Goal: Task Accomplishment & Management: Use online tool/utility

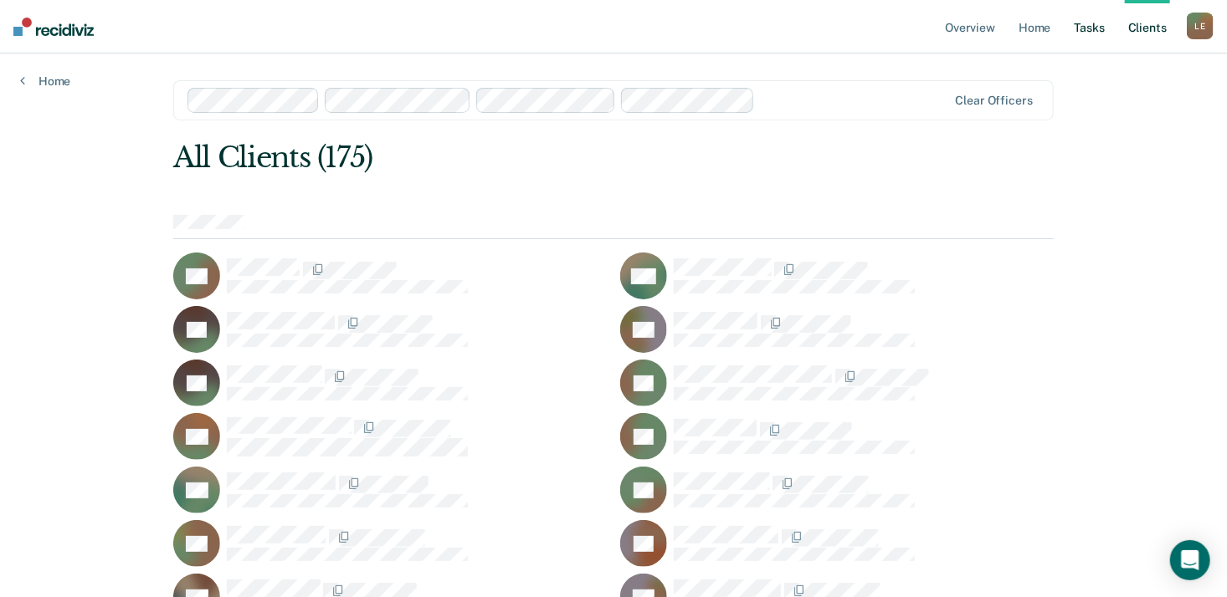
click at [1080, 34] on link "Tasks" at bounding box center [1089, 27] width 37 height 54
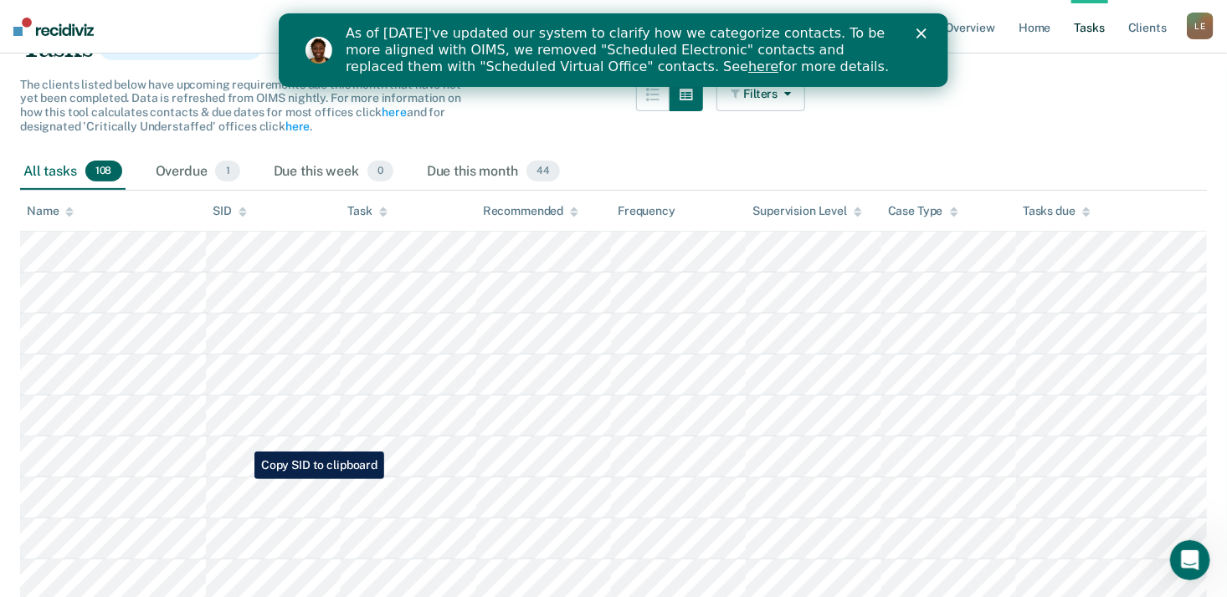
scroll to position [151, 0]
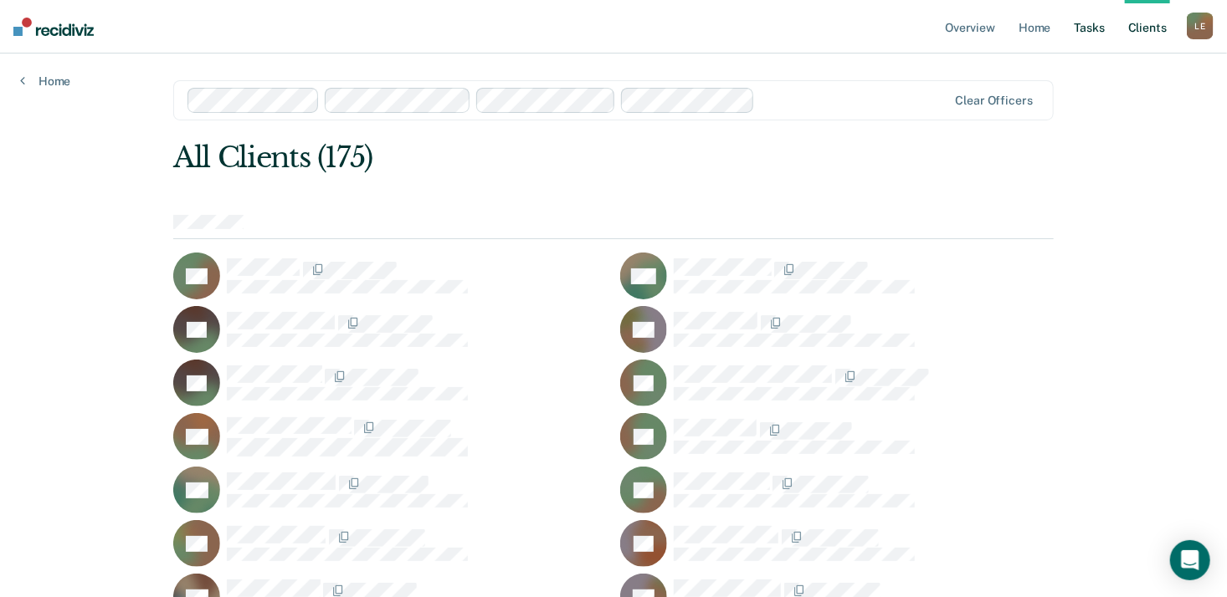
click at [1094, 32] on link "Tasks" at bounding box center [1089, 27] width 37 height 54
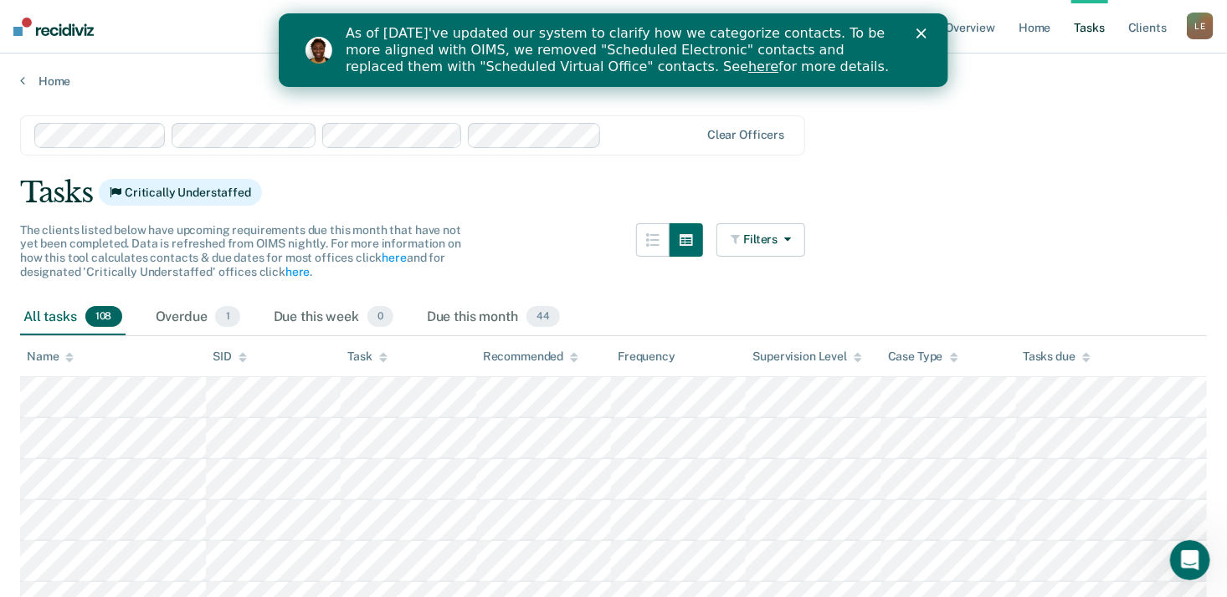
click at [922, 35] on polygon "Close" at bounding box center [920, 33] width 10 height 10
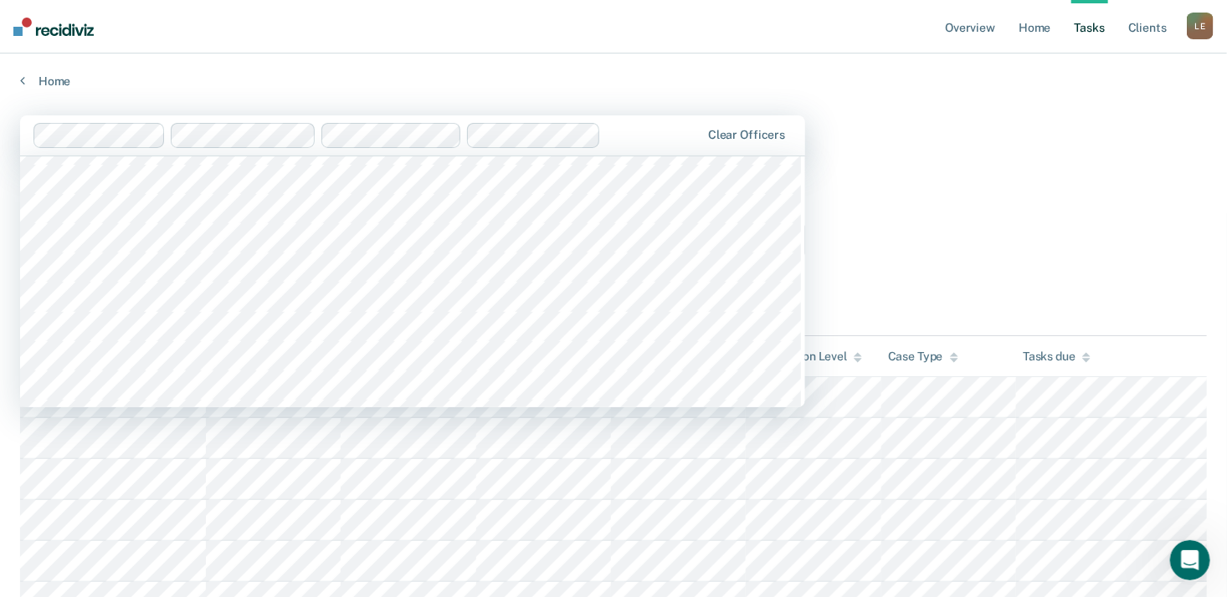
scroll to position [1027, 0]
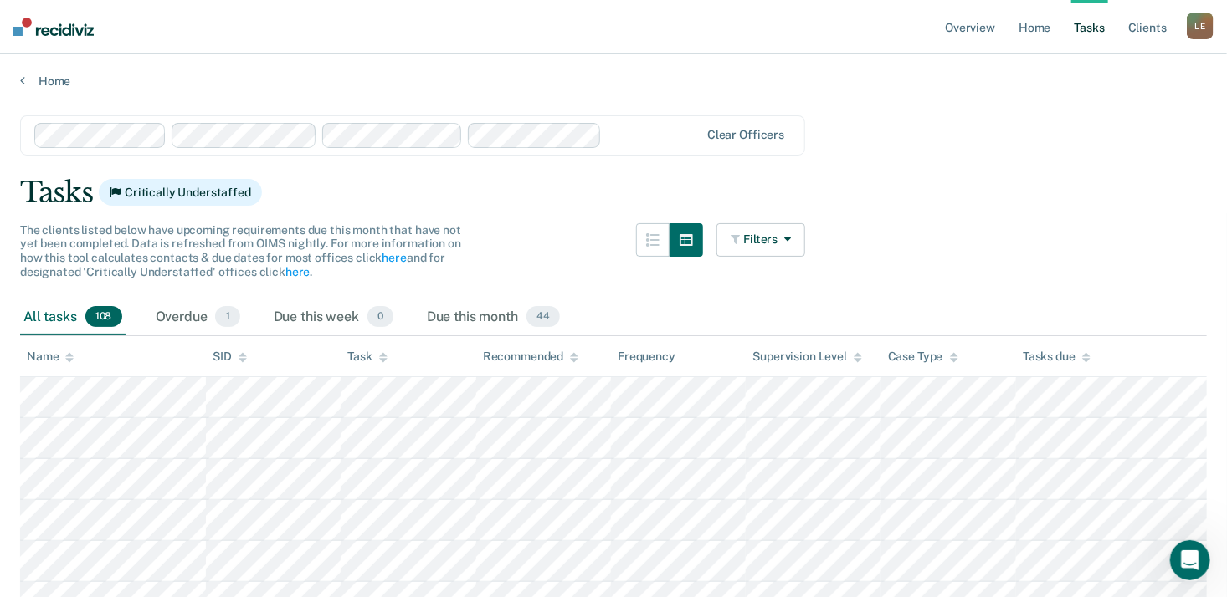
click at [1032, 25] on link "Home" at bounding box center [1034, 27] width 38 height 54
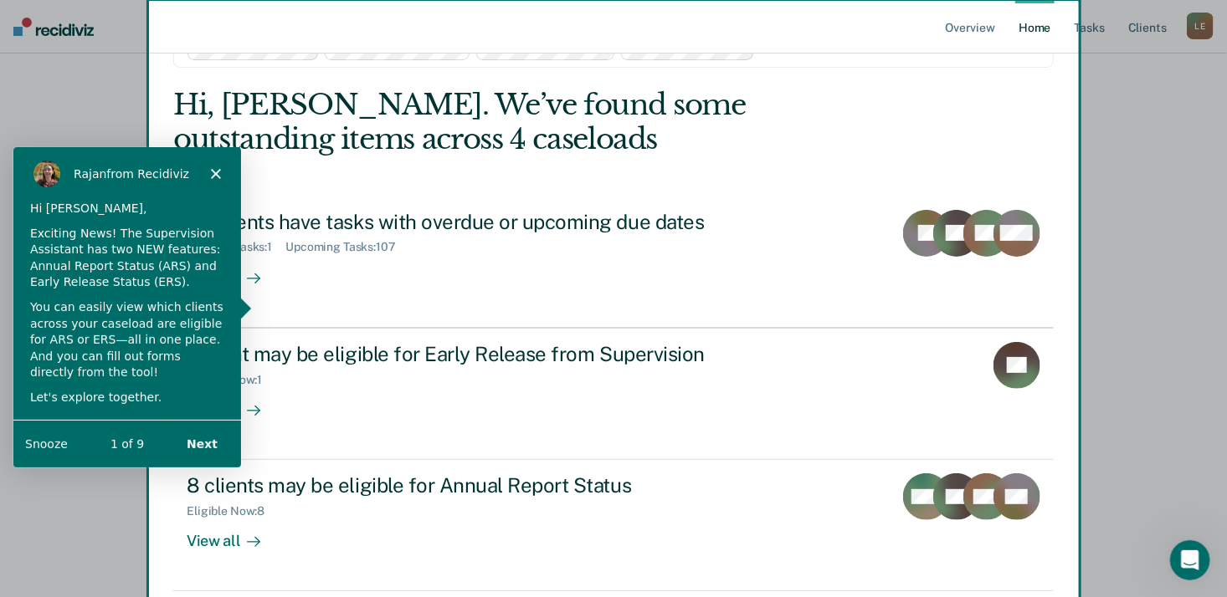
scroll to position [63, 0]
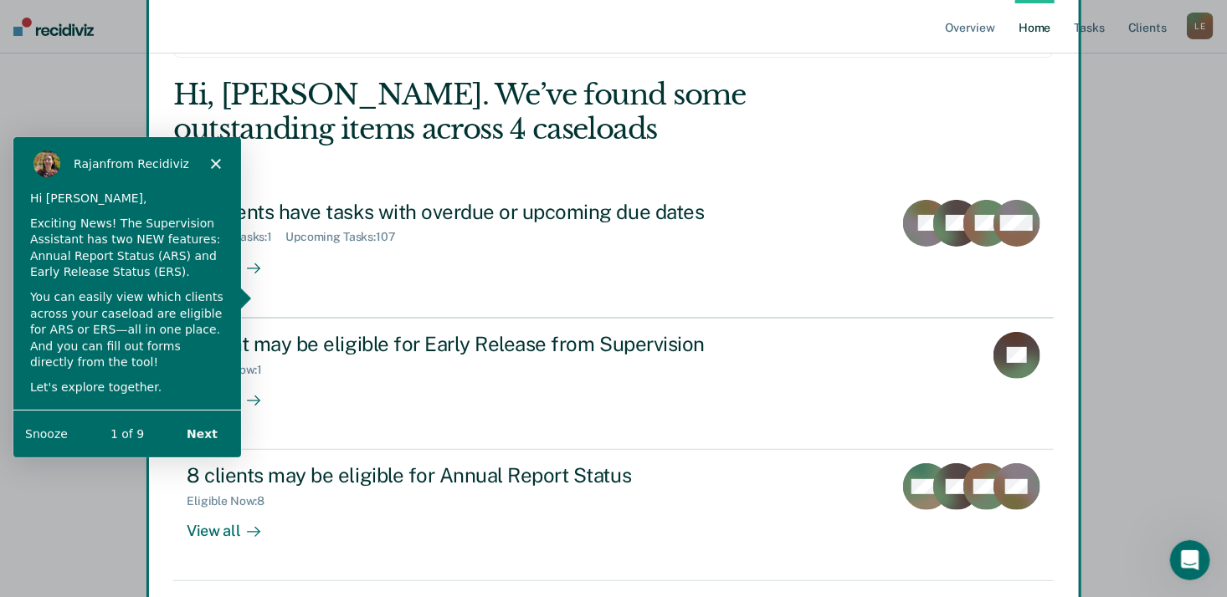
click at [1032, 25] on div "Product tour overlay" at bounding box center [613, 298] width 1227 height 597
click at [195, 431] on button "Next" at bounding box center [201, 433] width 64 height 34
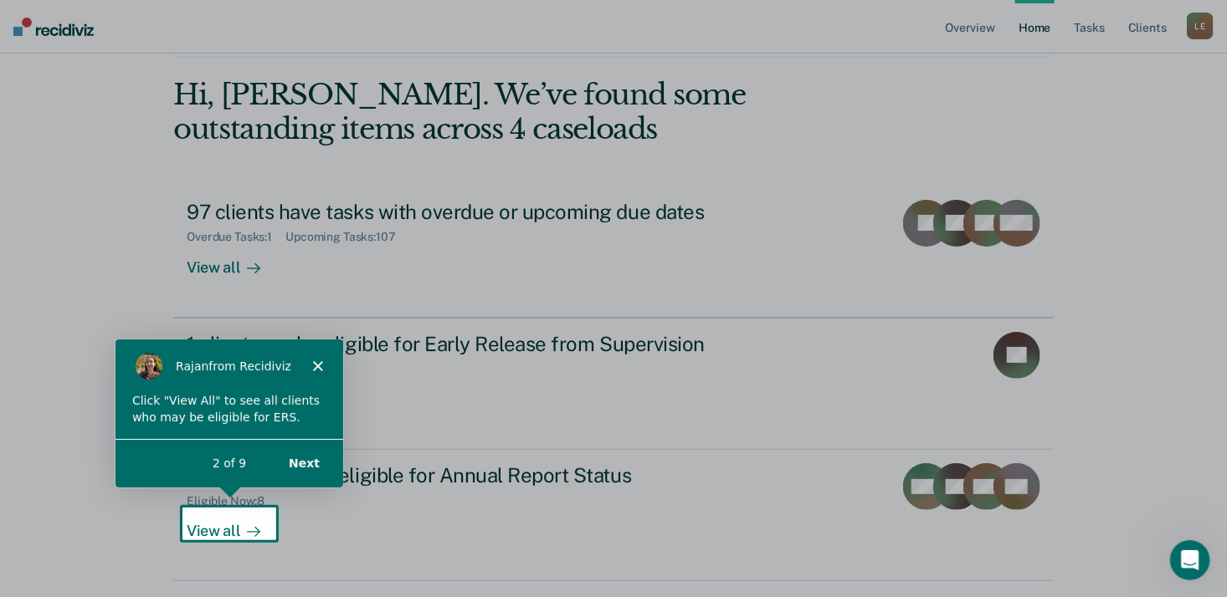
scroll to position [0, 0]
click at [307, 464] on button "Next" at bounding box center [302, 463] width 64 height 34
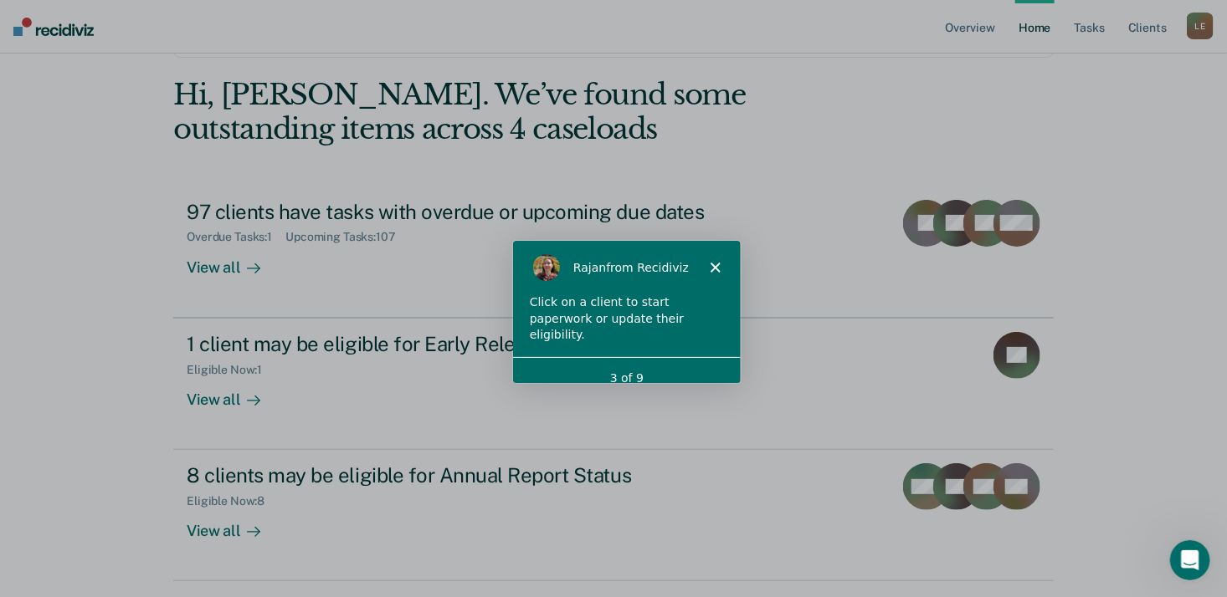
click at [716, 266] on icon "Close" at bounding box center [714, 266] width 10 height 10
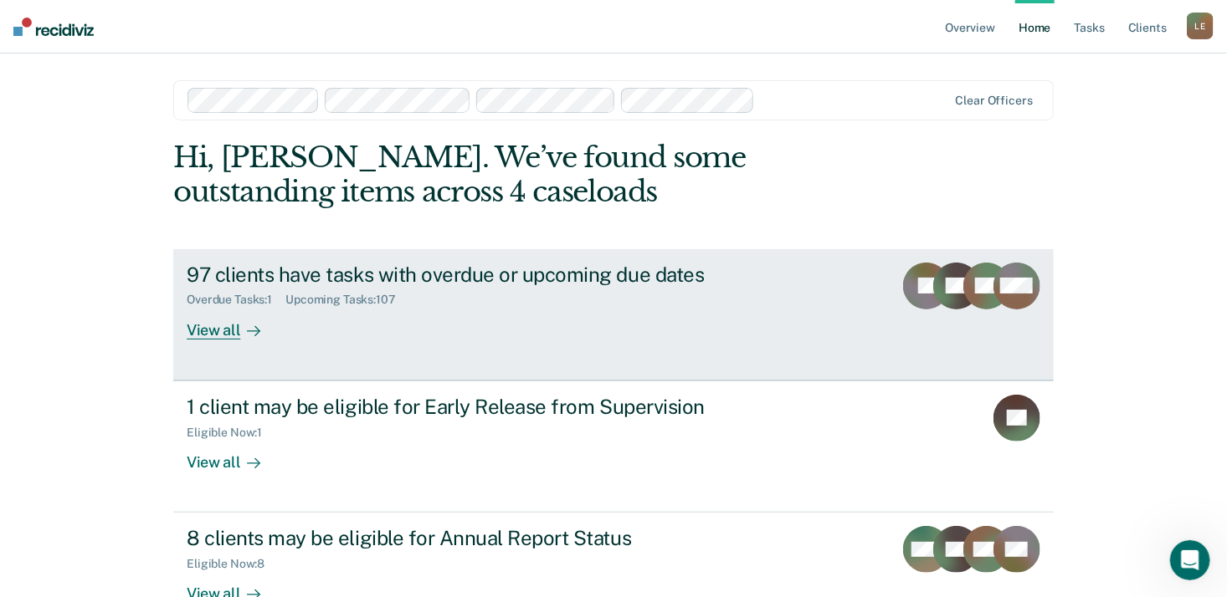
click at [223, 330] on div "View all" at bounding box center [234, 323] width 94 height 33
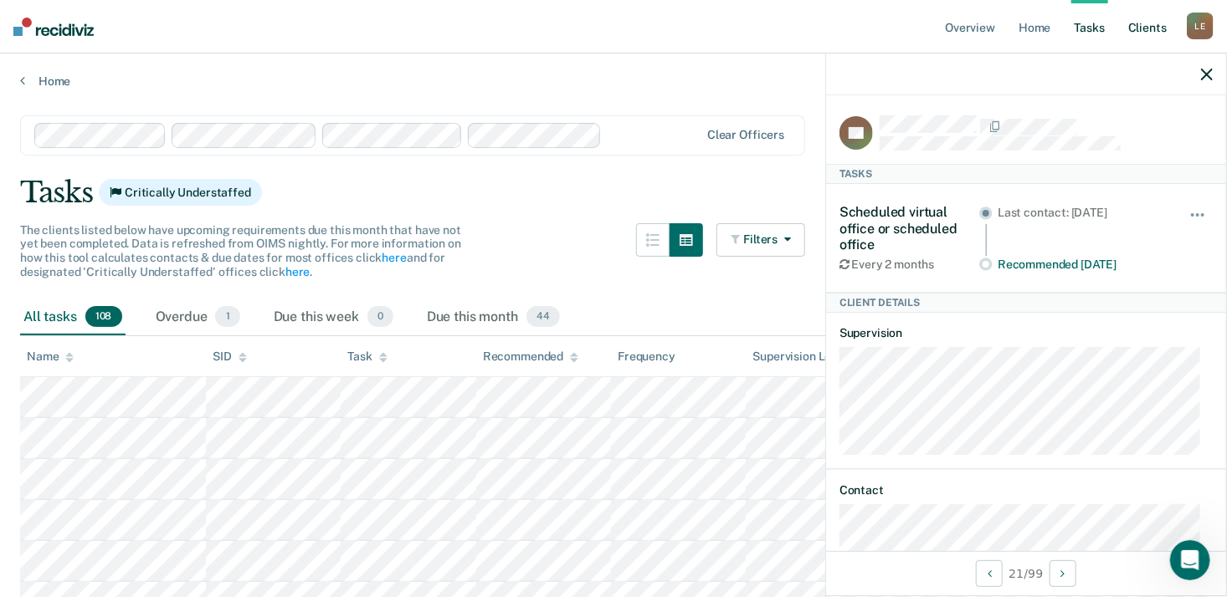
click at [1153, 36] on link "Client s" at bounding box center [1146, 27] width 45 height 54
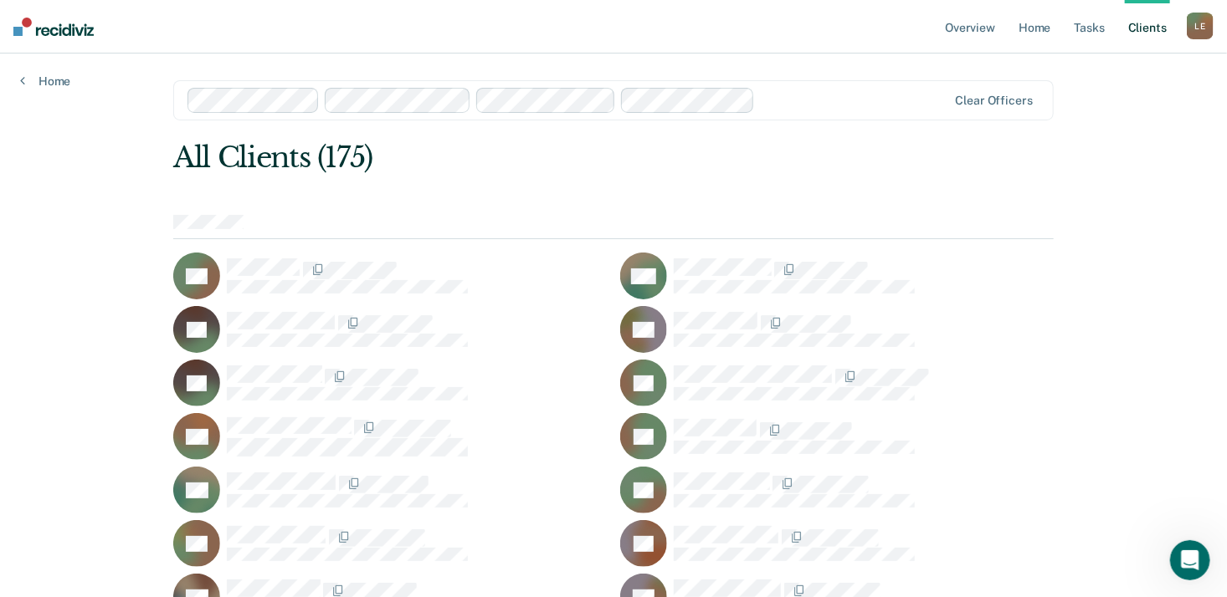
click at [1182, 30] on ul "Overview Home Tasks Client s" at bounding box center [1063, 27] width 245 height 54
click at [1196, 29] on div "L E" at bounding box center [1199, 26] width 27 height 27
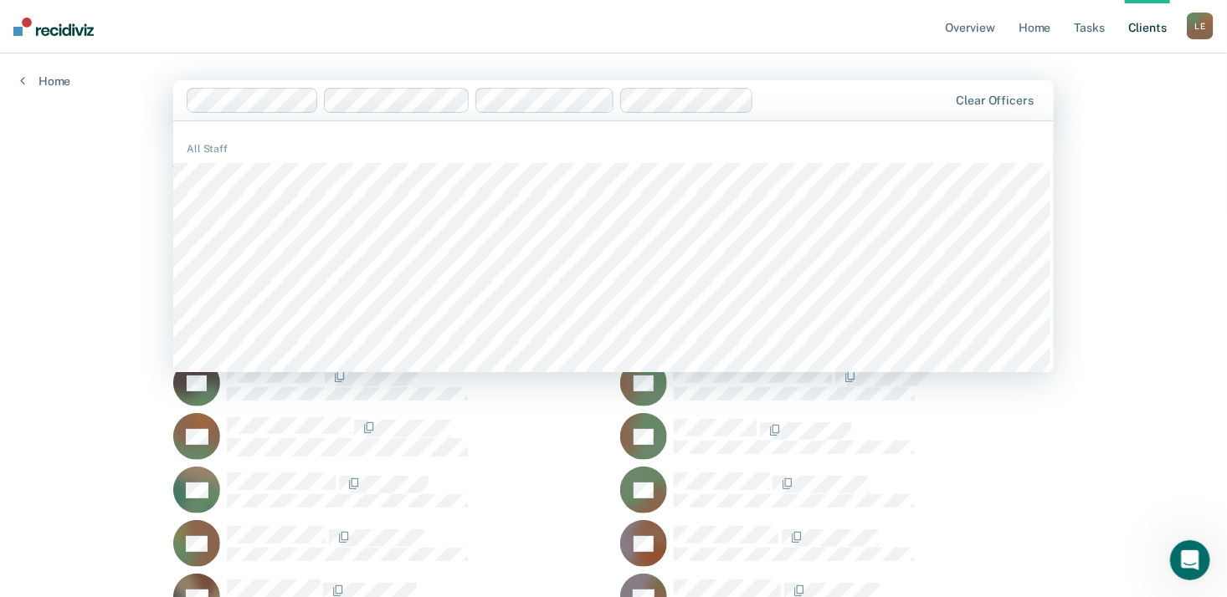
click at [836, 119] on div "Clear officers" at bounding box center [613, 100] width 880 height 40
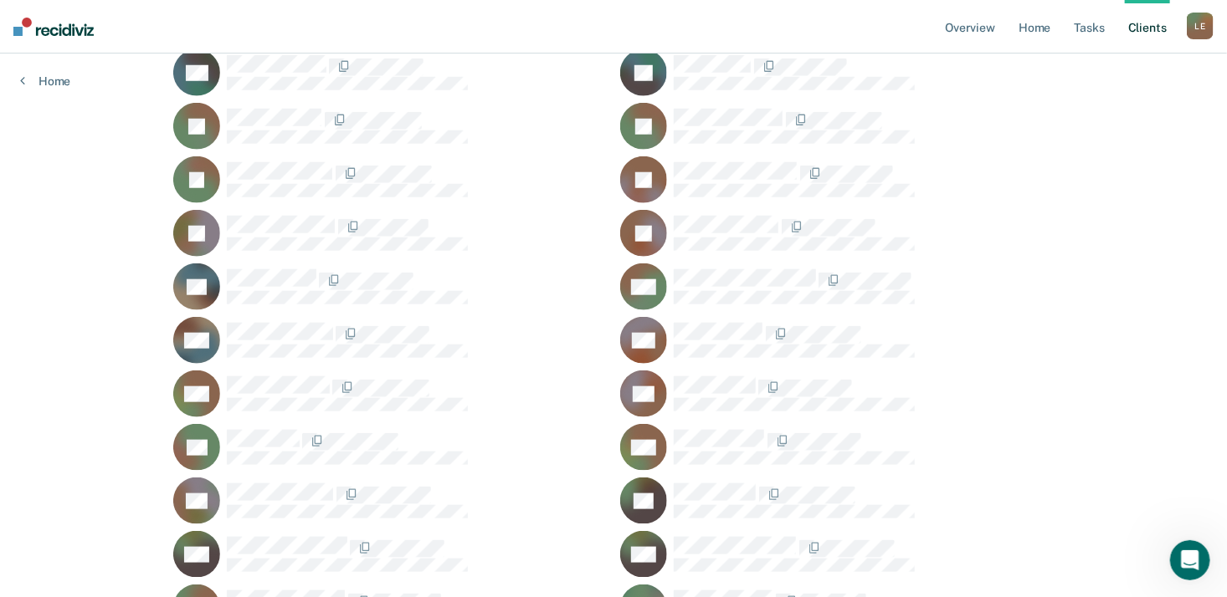
scroll to position [674, 0]
